Goal: Task Accomplishment & Management: Complete application form

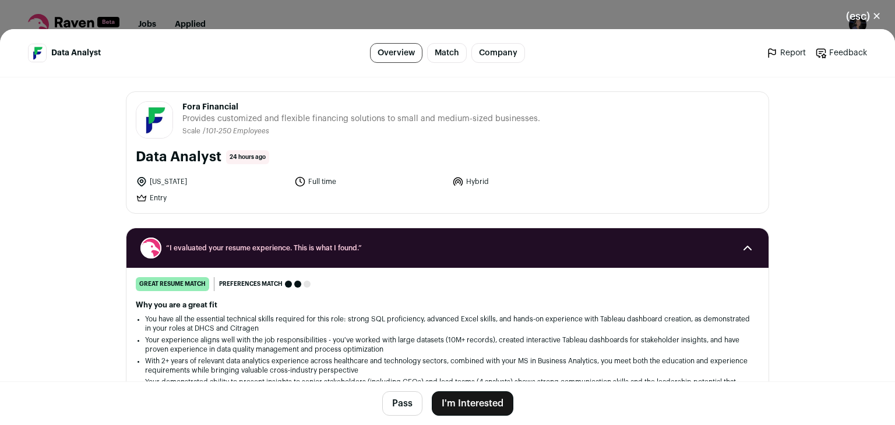
click at [452, 396] on button "I'm Interested" at bounding box center [473, 404] width 82 height 24
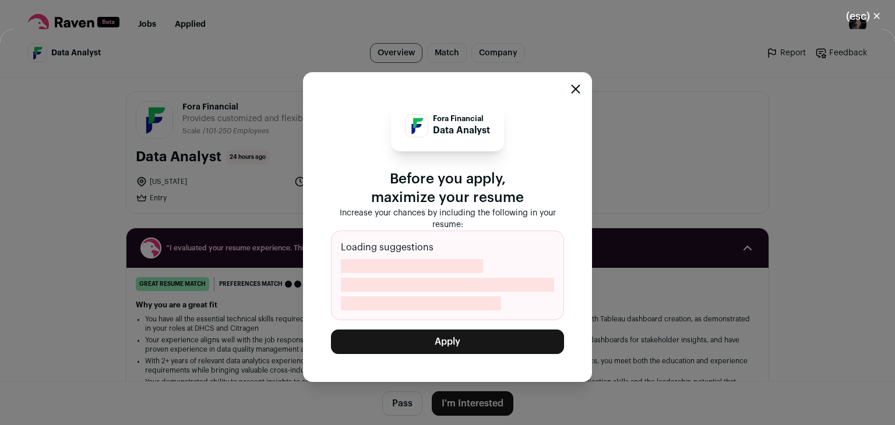
click at [449, 340] on button "Apply" at bounding box center [447, 342] width 233 height 24
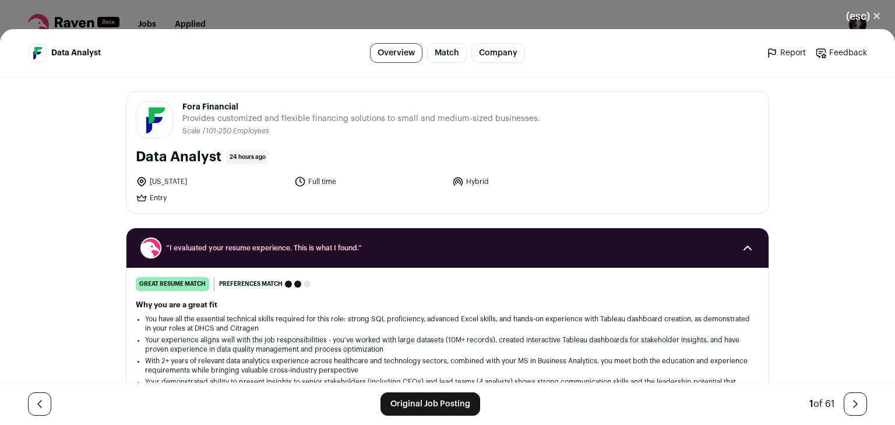
click at [867, 10] on button "(esc) ✕" at bounding box center [863, 16] width 63 height 26
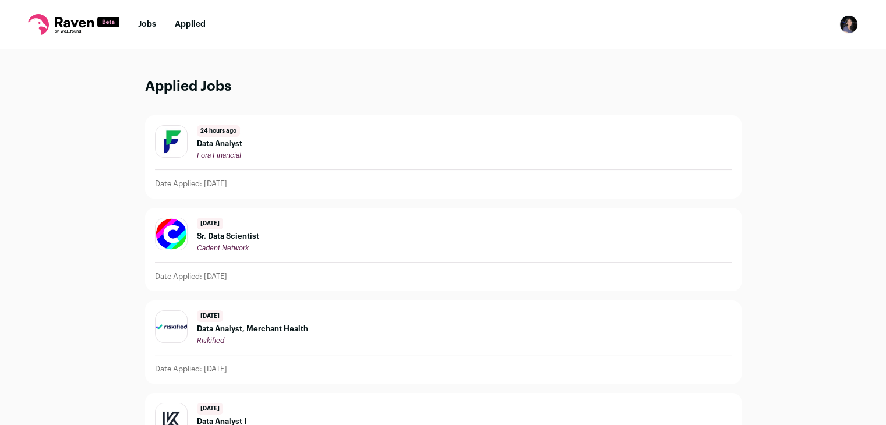
click at [137, 23] on nav "Jobs Applied Settings Notifications Preferences Resume FAQs Logout" at bounding box center [443, 25] width 886 height 50
click at [143, 33] on nav "Jobs Applied Settings Notifications Preferences Resume FAQs Logout" at bounding box center [443, 25] width 886 height 50
click at [147, 27] on link "Jobs" at bounding box center [147, 24] width 18 height 8
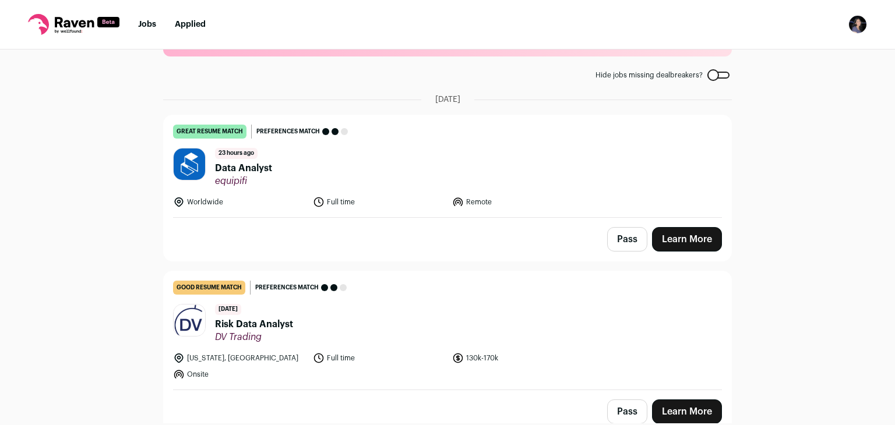
scroll to position [51, 0]
click at [661, 234] on link "Learn More" at bounding box center [687, 239] width 70 height 24
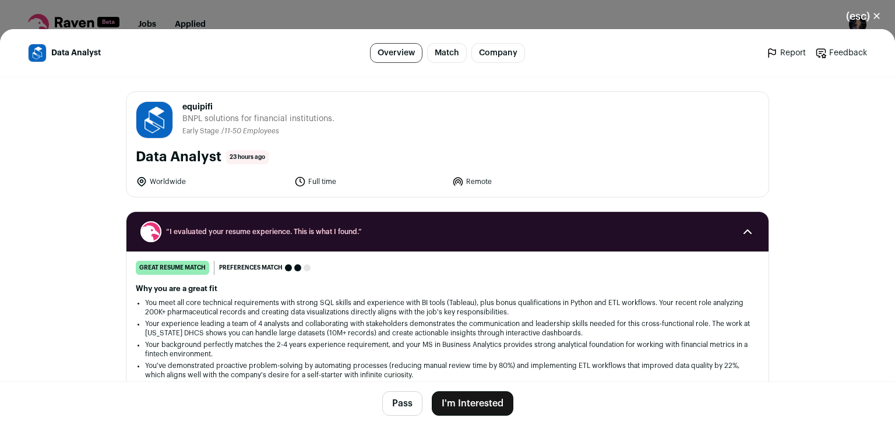
click at [464, 403] on button "I'm Interested" at bounding box center [473, 404] width 82 height 24
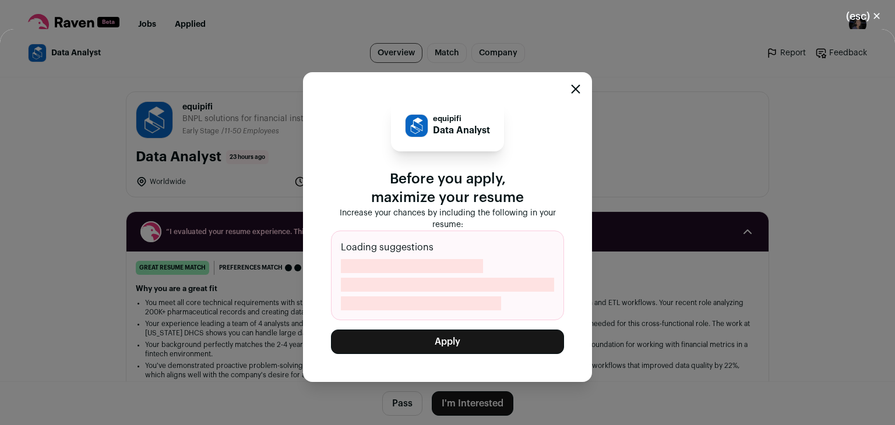
click at [462, 338] on button "Apply" at bounding box center [447, 342] width 233 height 24
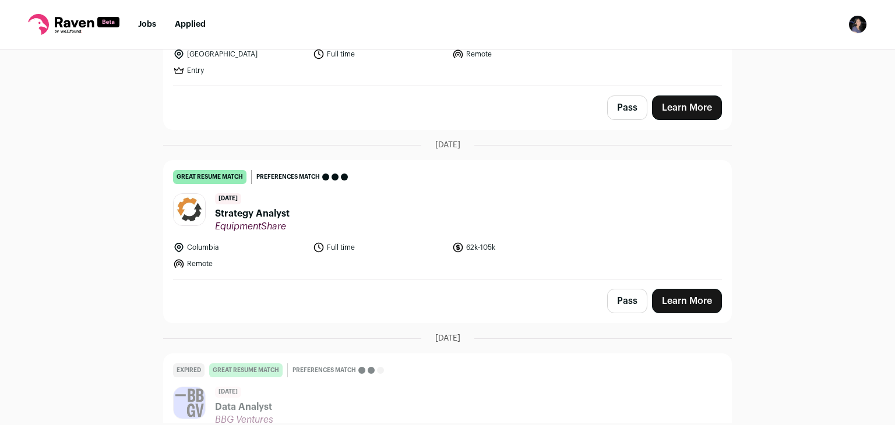
scroll to position [372, 0]
click at [679, 301] on link "Learn More" at bounding box center [687, 301] width 70 height 24
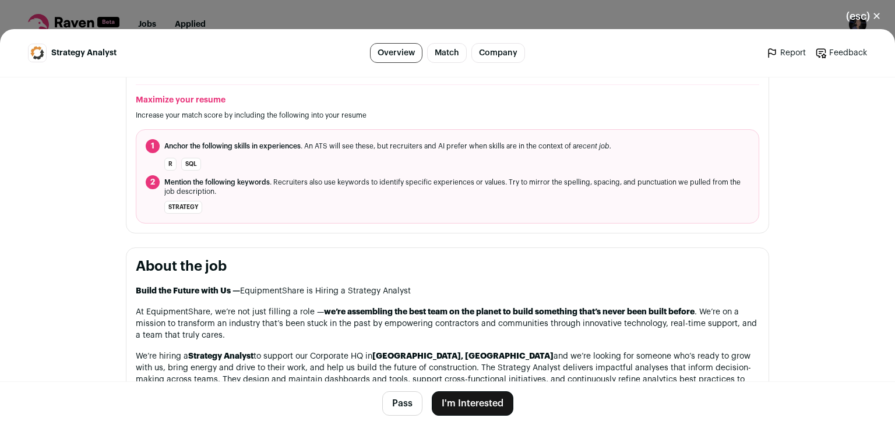
scroll to position [392, 0]
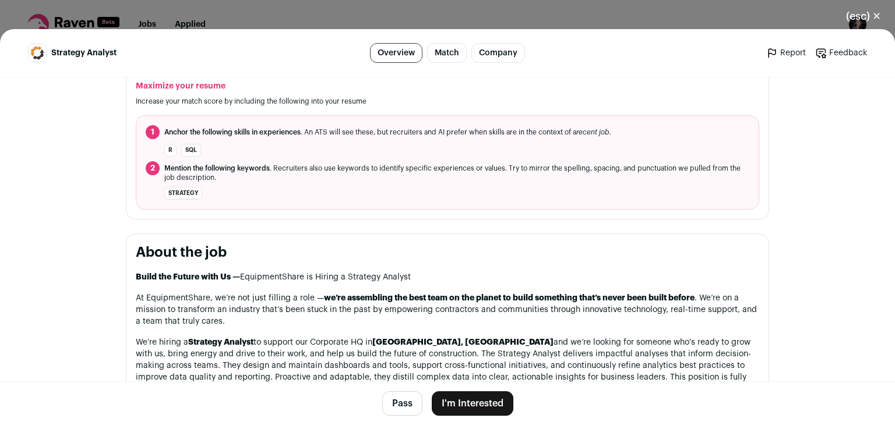
click at [475, 403] on button "I'm Interested" at bounding box center [473, 404] width 82 height 24
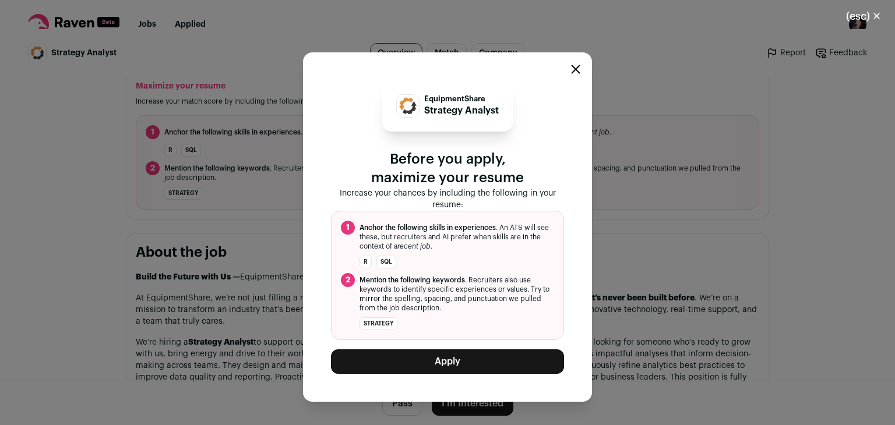
click at [471, 361] on button "Apply" at bounding box center [447, 362] width 233 height 24
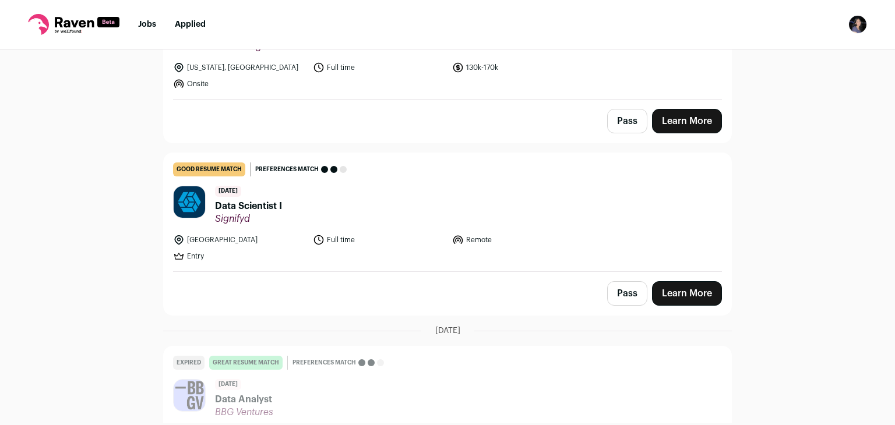
scroll to position [186, 0]
click at [694, 297] on link "Learn More" at bounding box center [687, 293] width 70 height 24
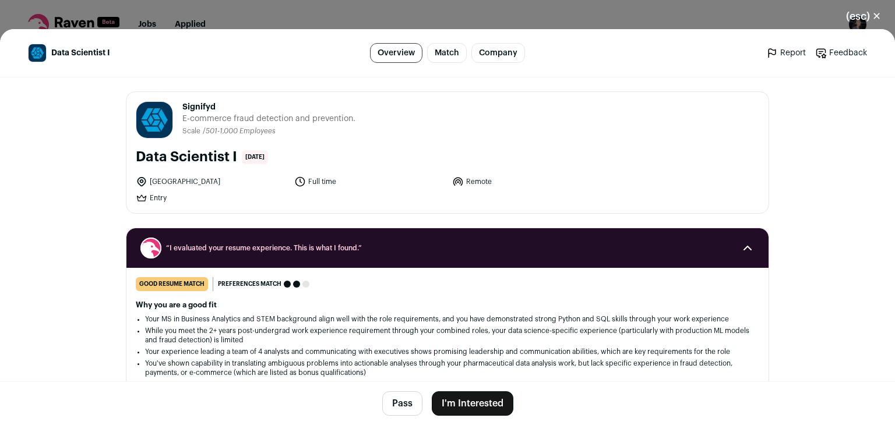
click at [445, 396] on button "I'm Interested" at bounding box center [473, 404] width 82 height 24
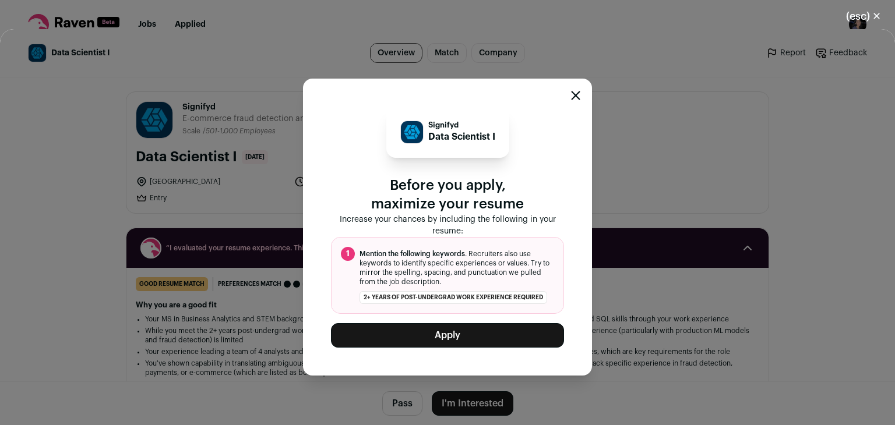
click at [442, 341] on button "Apply" at bounding box center [447, 335] width 233 height 24
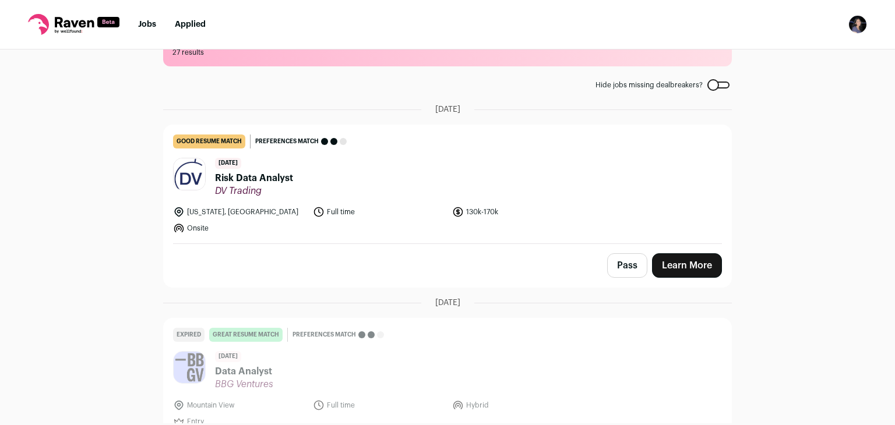
scroll to position [43, 0]
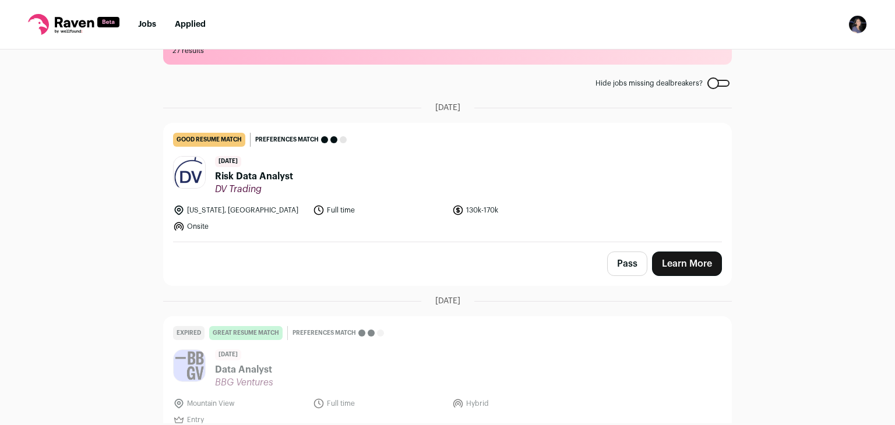
click at [671, 263] on link "Learn More" at bounding box center [687, 264] width 70 height 24
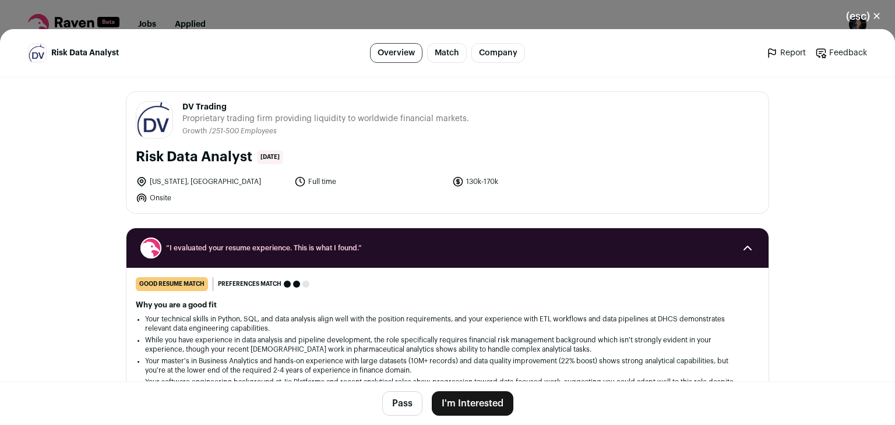
click at [468, 404] on button "I'm Interested" at bounding box center [473, 404] width 82 height 24
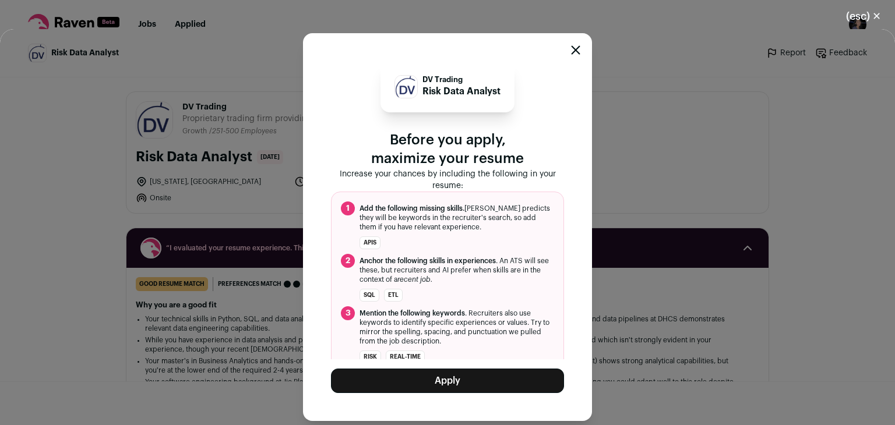
click at [470, 382] on button "Apply" at bounding box center [447, 381] width 233 height 24
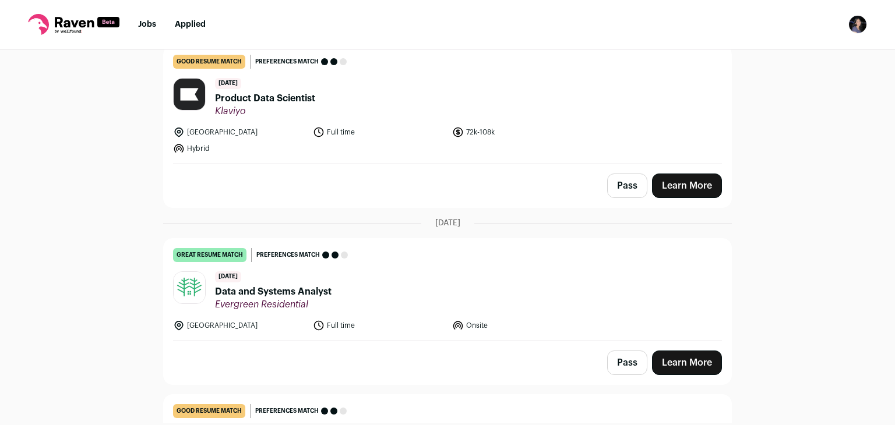
scroll to position [295, 0]
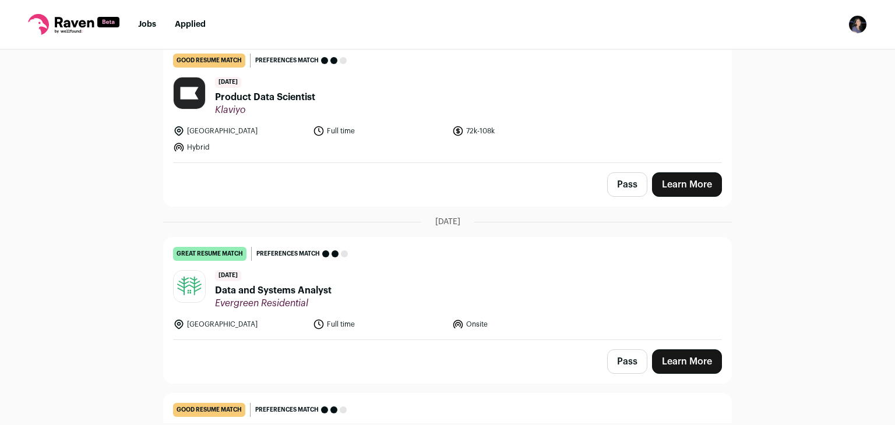
click at [678, 191] on link "Learn More" at bounding box center [687, 184] width 70 height 24
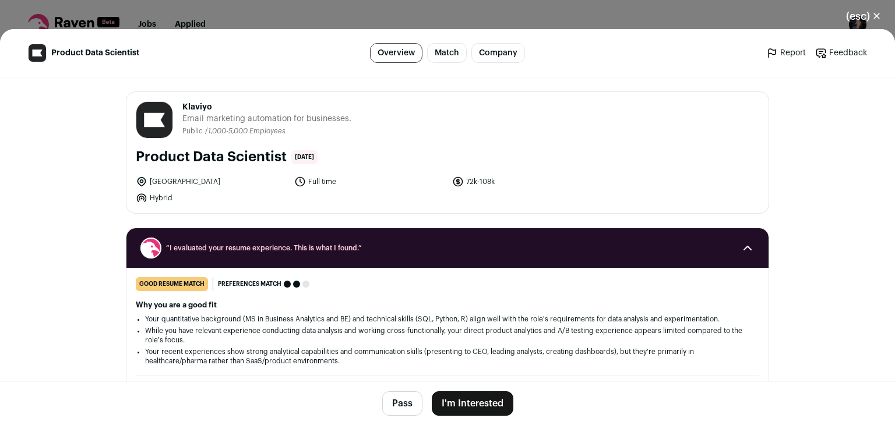
click at [454, 402] on button "I'm Interested" at bounding box center [473, 404] width 82 height 24
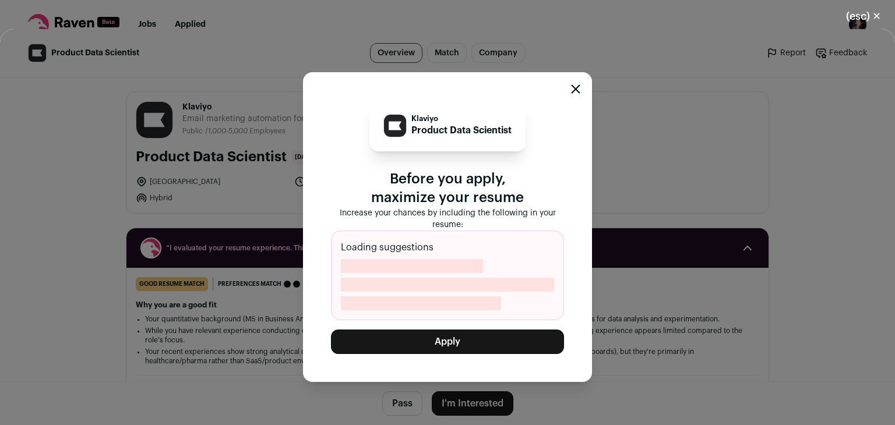
click at [484, 342] on button "Apply" at bounding box center [447, 342] width 233 height 24
